Goal: Browse casually

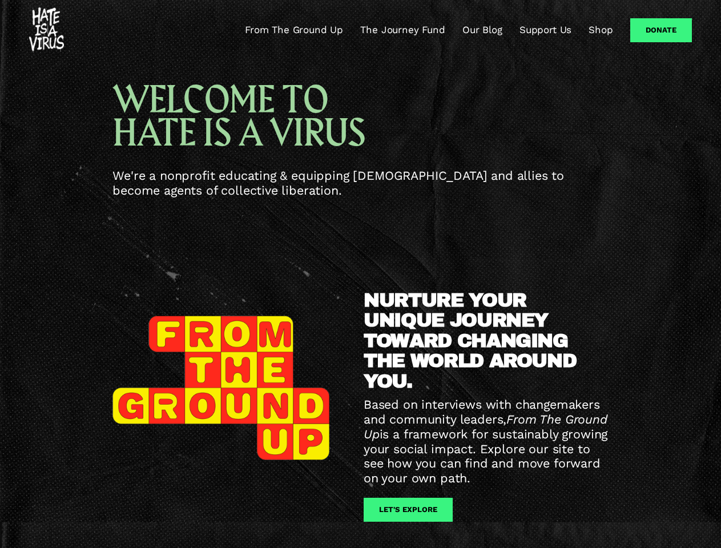
click at [360, 274] on div "NURTURE YOUR UNIQUE JOURNEY TOWARD CHANGING THE WORLD AROUND YOU. Based on inte…" at bounding box center [360, 409] width 721 height 332
